Goal: Task Accomplishment & Management: Complete application form

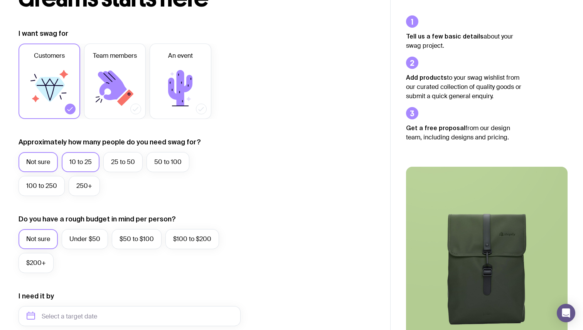
click at [76, 168] on label "10 to 25" at bounding box center [81, 162] width 38 height 20
click at [0, 0] on input "10 to 25" at bounding box center [0, 0] width 0 height 0
click at [131, 154] on label "25 to 50" at bounding box center [122, 162] width 39 height 20
click at [0, 0] on input "25 to 50" at bounding box center [0, 0] width 0 height 0
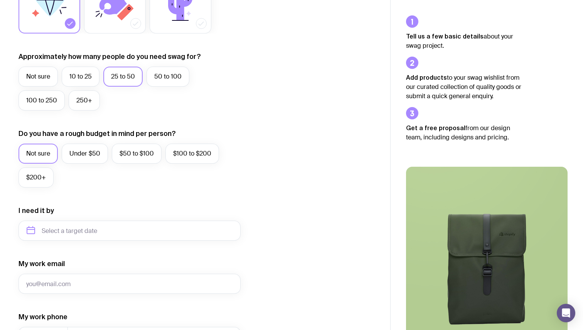
scroll to position [177, 0]
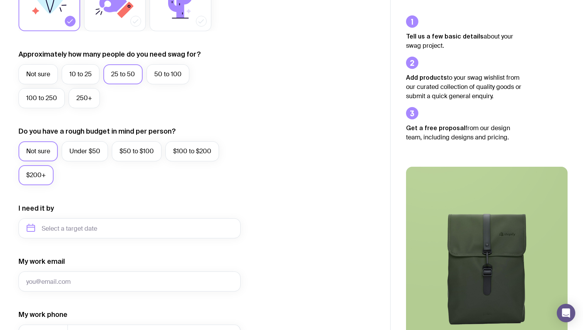
click at [44, 180] on label "$200+" at bounding box center [35, 175] width 35 height 20
click at [0, 0] on input "$200+" at bounding box center [0, 0] width 0 height 0
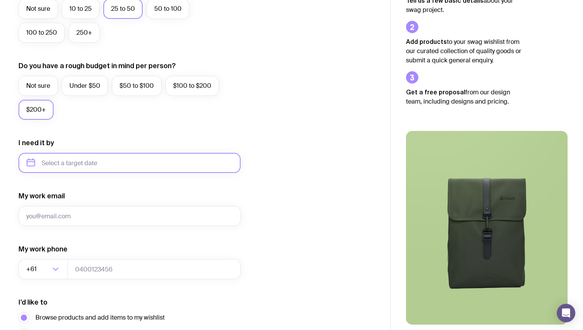
scroll to position [243, 0]
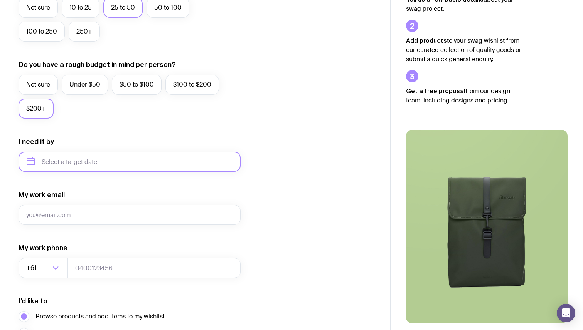
click at [92, 162] on input "text" at bounding box center [129, 162] width 222 height 20
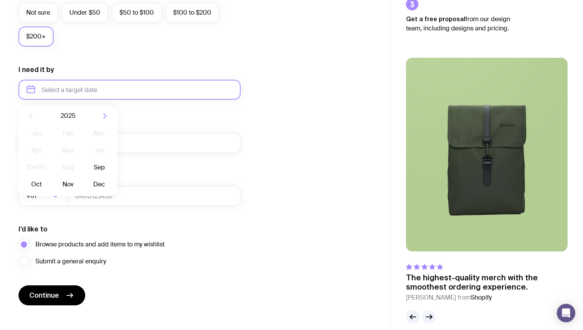
scroll to position [325, 0]
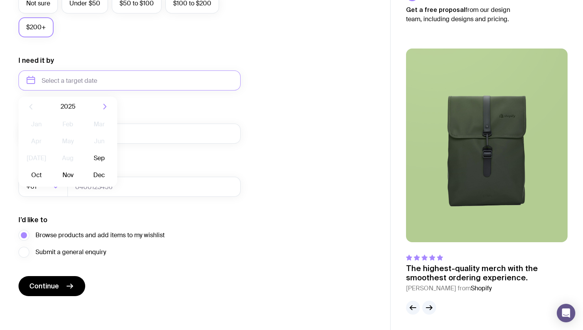
click at [262, 165] on div "I want swag for Customers Team members An event Approximately how many people d…" at bounding box center [194, 44] width 353 height 503
click at [111, 81] on input "text" at bounding box center [129, 81] width 222 height 20
click at [247, 50] on div "I want swag for Customers Team members An event Approximately how many people d…" at bounding box center [194, 44] width 353 height 503
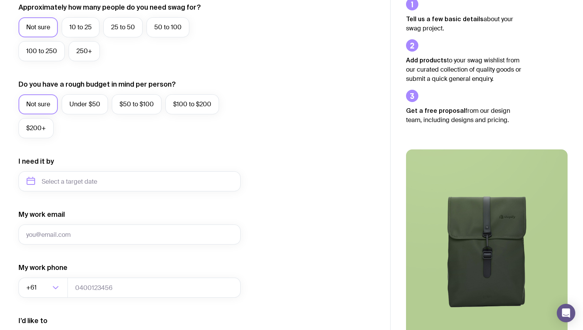
scroll to position [232, 0]
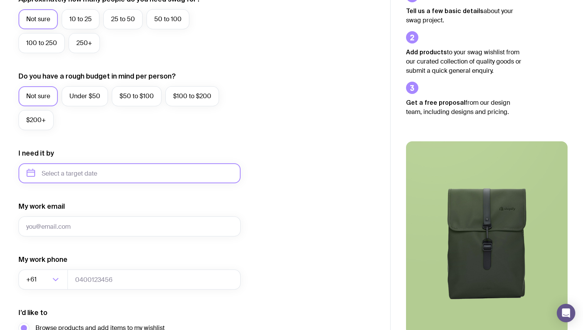
click at [97, 173] on input "text" at bounding box center [129, 173] width 222 height 20
click at [50, 260] on button "Sep" at bounding box center [36, 267] width 28 height 15
type input "[DATE]"
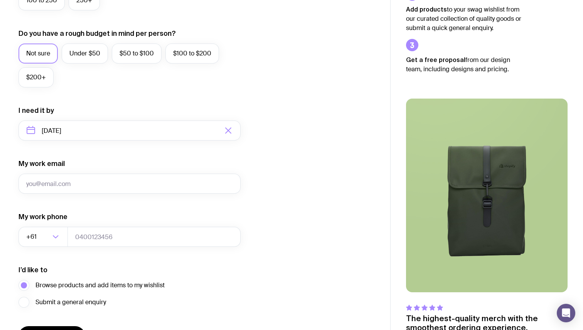
scroll to position [278, 0]
